Goal: Use online tool/utility: Utilize a website feature to perform a specific function

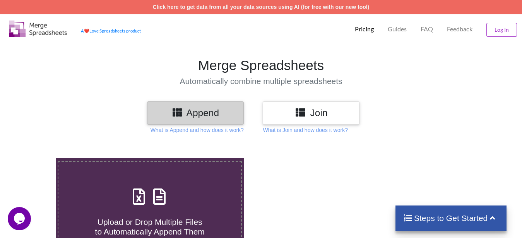
click at [147, 185] on icon at bounding box center [138, 193] width 19 height 16
click at [35, 158] on input "Upload or Drop Multiple Files to Automatically Append Them" at bounding box center [35, 158] width 0 height 0
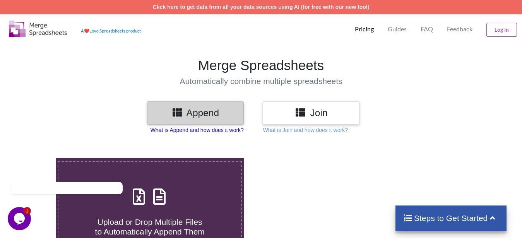
type input "C:\fakepath\Mhada lottery_25_Final Accepted Appclins1.xlsx"
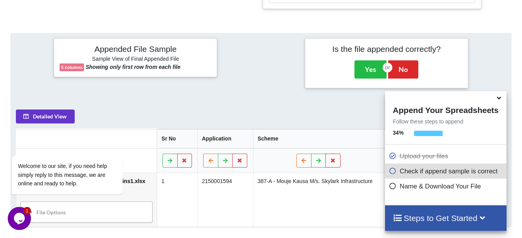
scroll to position [320, 0]
click at [499, 100] on icon at bounding box center [499, 96] width 8 height 7
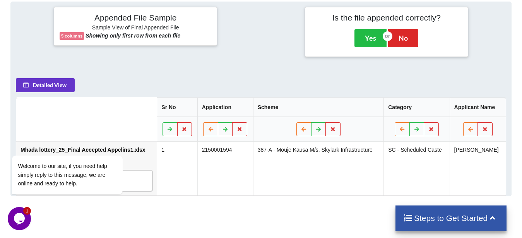
scroll to position [349, 0]
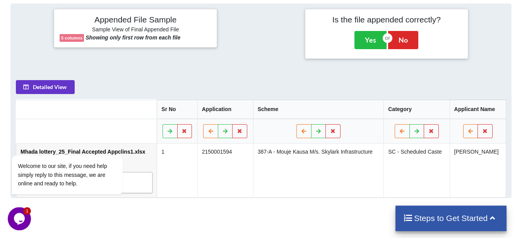
click at [490, 217] on icon at bounding box center [493, 217] width 10 height 8
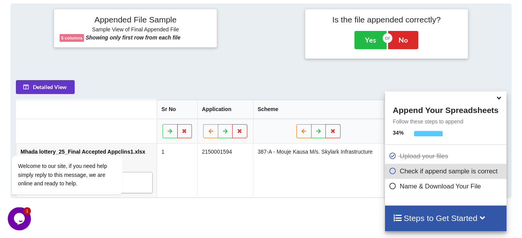
click at [389, 187] on icon at bounding box center [393, 185] width 8 height 7
click at [389, 171] on icon at bounding box center [393, 169] width 8 height 7
click at [390, 188] on icon at bounding box center [393, 185] width 8 height 7
click at [509, 75] on div "Detailed View Sr No Application Scheme Category Applicant Name Mhada lottery_25…" at bounding box center [261, 136] width 500 height 123
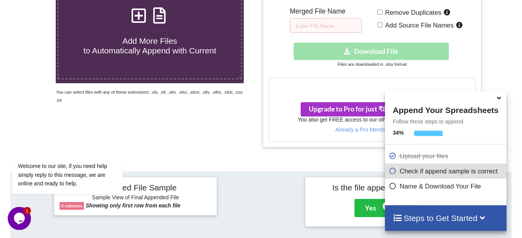
scroll to position [96, 0]
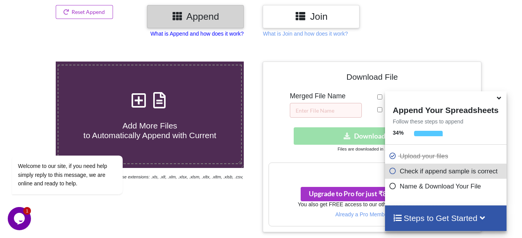
click at [224, 33] on p "What is Append and how does it work?" at bounding box center [197, 34] width 93 height 8
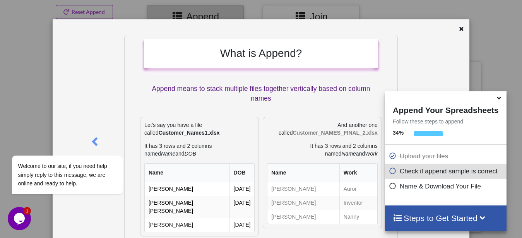
click at [499, 99] on icon at bounding box center [499, 96] width 8 height 7
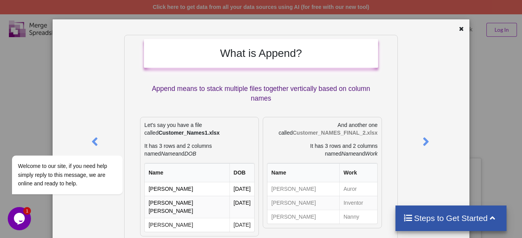
scroll to position [225, 0]
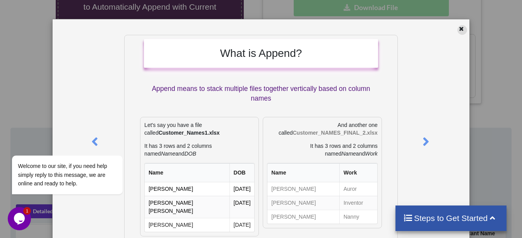
click at [459, 28] on icon at bounding box center [462, 27] width 7 height 5
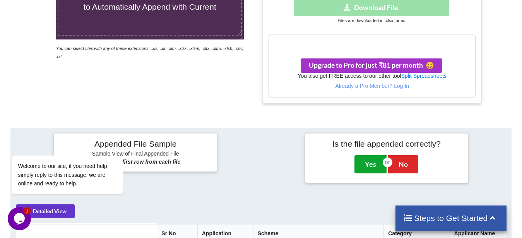
click at [370, 155] on button "Yes" at bounding box center [370, 164] width 32 height 18
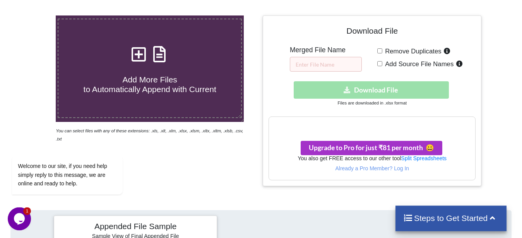
scroll to position [142, 0]
